Goal: Task Accomplishment & Management: Use online tool/utility

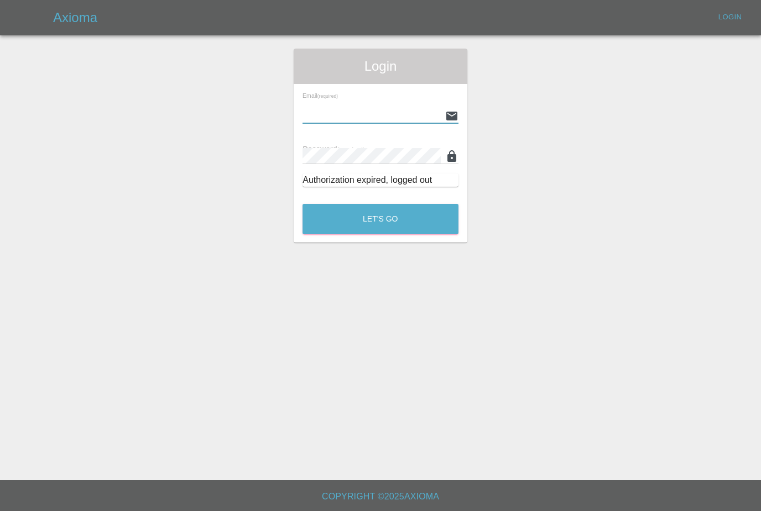
type input "[PERSON_NAME][EMAIL_ADDRESS][PERSON_NAME][DOMAIN_NAME]"
click at [380, 219] on button "Let's Go" at bounding box center [380, 219] width 156 height 30
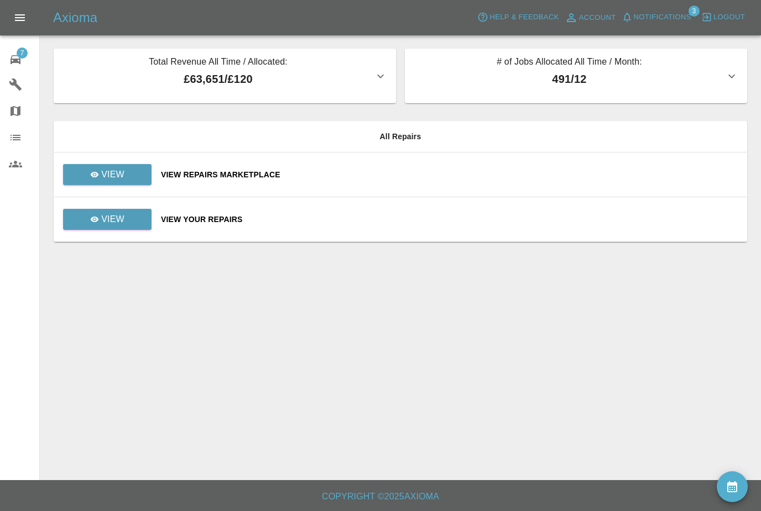
click at [681, 20] on span "Notifications" at bounding box center [662, 17] width 57 height 13
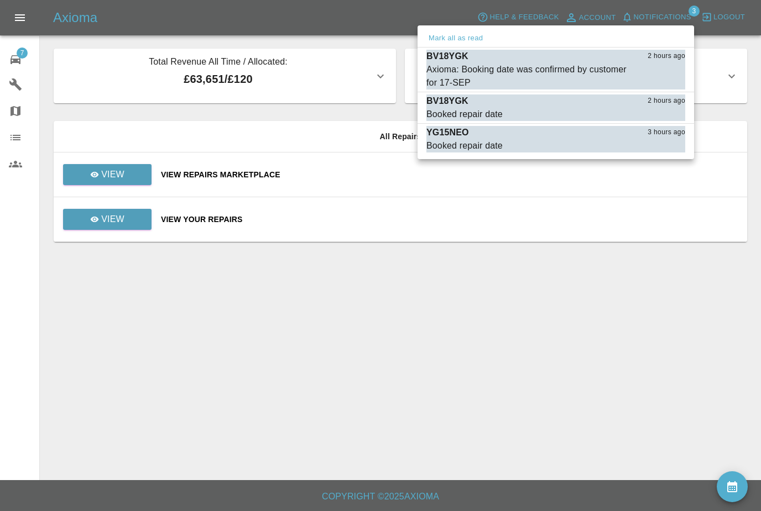
click at [640, 74] on div "Axioma: Booking date was confirmed by customer for 17-[PERSON_NAME] as read" at bounding box center [555, 76] width 259 height 27
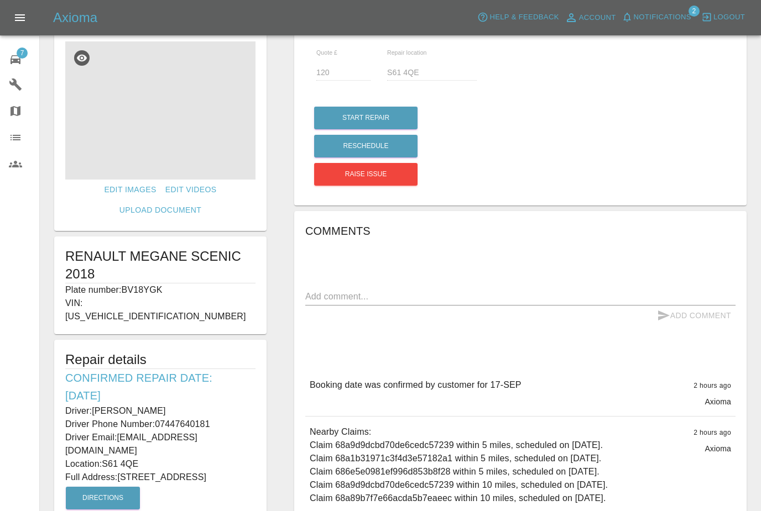
scroll to position [23, 0]
click at [656, 15] on span "Notifications" at bounding box center [662, 17] width 57 height 13
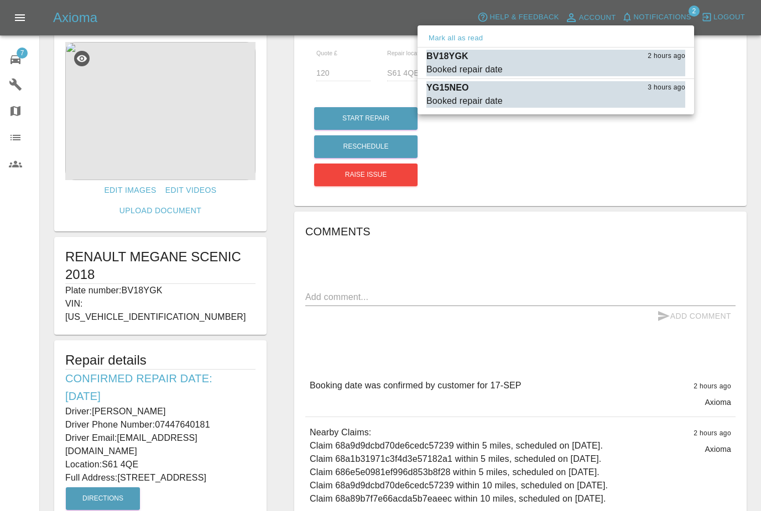
click at [654, 99] on button "Mark as read" at bounding box center [660, 101] width 49 height 13
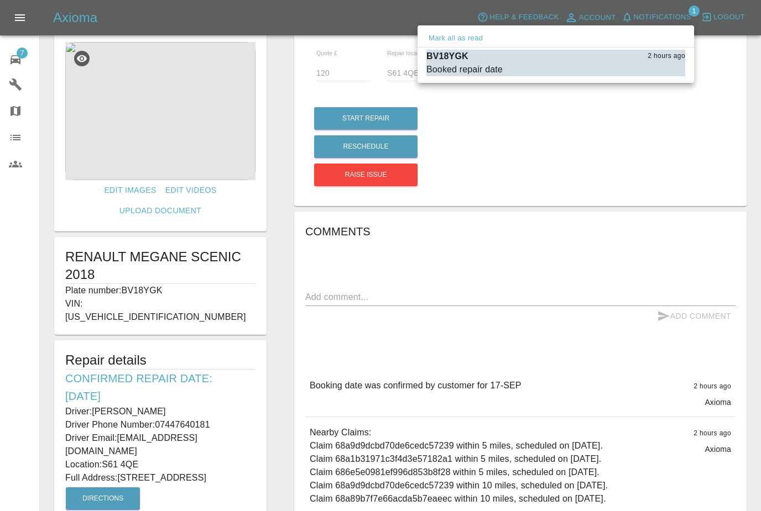
click at [589, 337] on div at bounding box center [380, 255] width 761 height 511
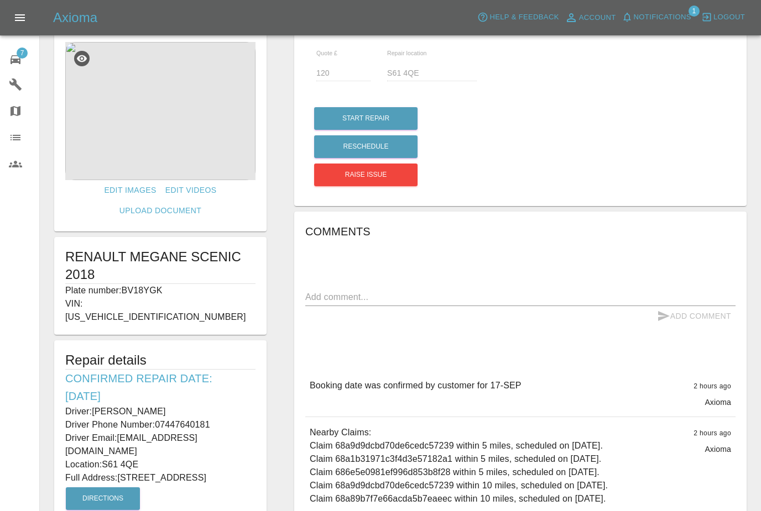
click at [27, 63] on div "7" at bounding box center [24, 58] width 31 height 16
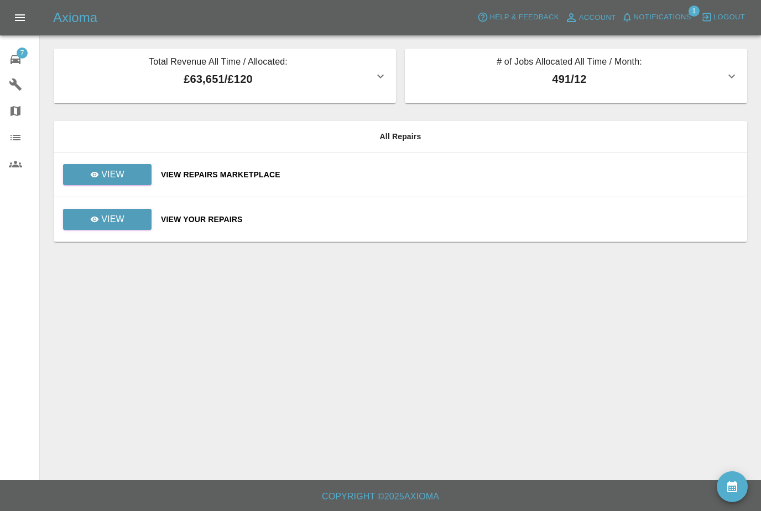
click at [152, 164] on td "View" at bounding box center [103, 175] width 98 height 45
click at [126, 175] on link "View" at bounding box center [107, 174] width 88 height 21
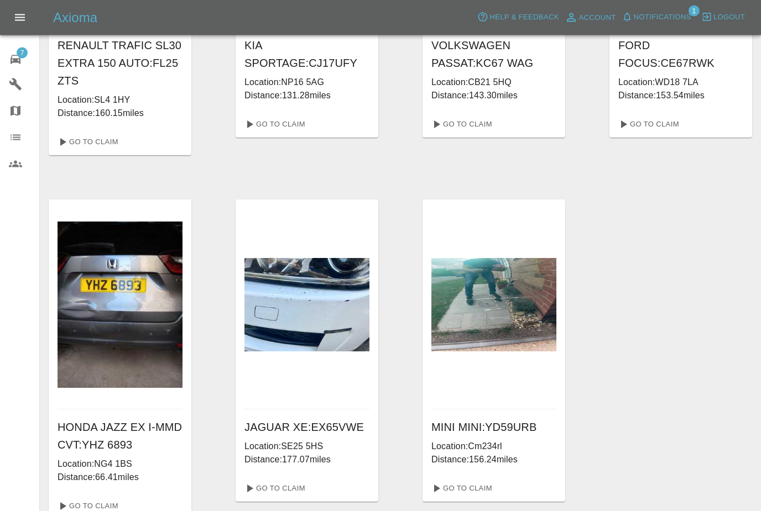
scroll to position [231, 0]
click at [106, 508] on link "Go To Claim" at bounding box center [87, 507] width 68 height 18
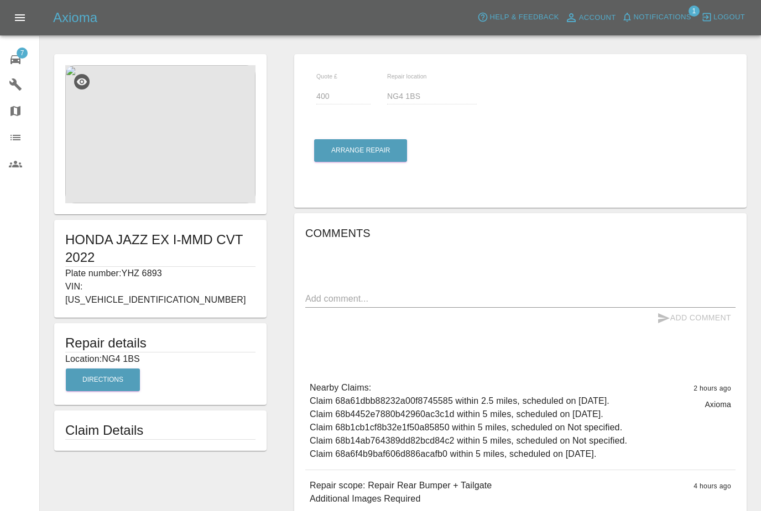
click at [151, 155] on img at bounding box center [160, 134] width 190 height 138
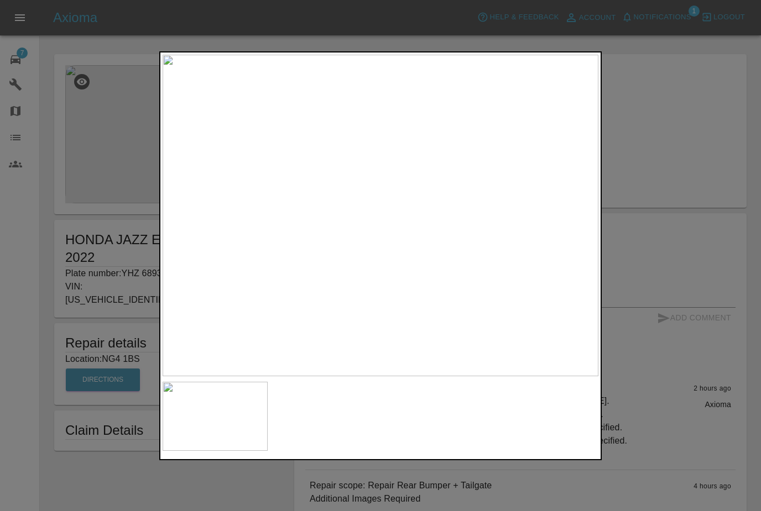
click at [673, 182] on div at bounding box center [380, 255] width 761 height 511
